Goal: Communication & Community: Answer question/provide support

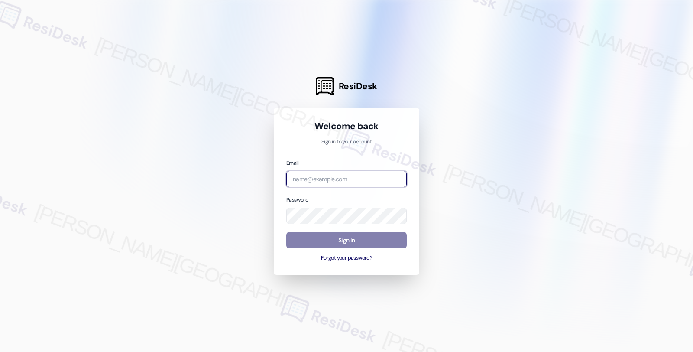
click at [356, 184] on input "email" at bounding box center [346, 179] width 120 height 17
type input "automated-surveys-orion_housing-fides.[PERSON_NAME]@orion_[DOMAIN_NAME]"
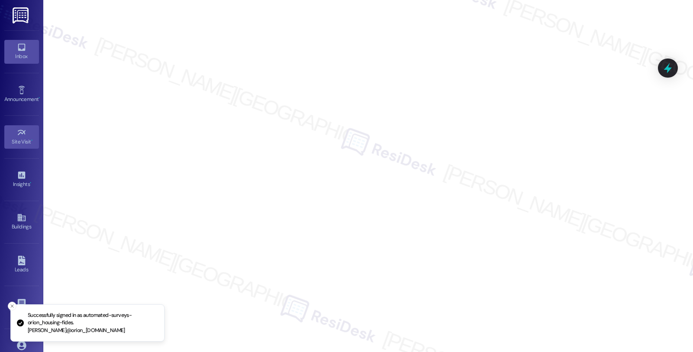
click at [4, 45] on link "Inbox" at bounding box center [21, 51] width 35 height 23
